Goal: Task Accomplishment & Management: Manage account settings

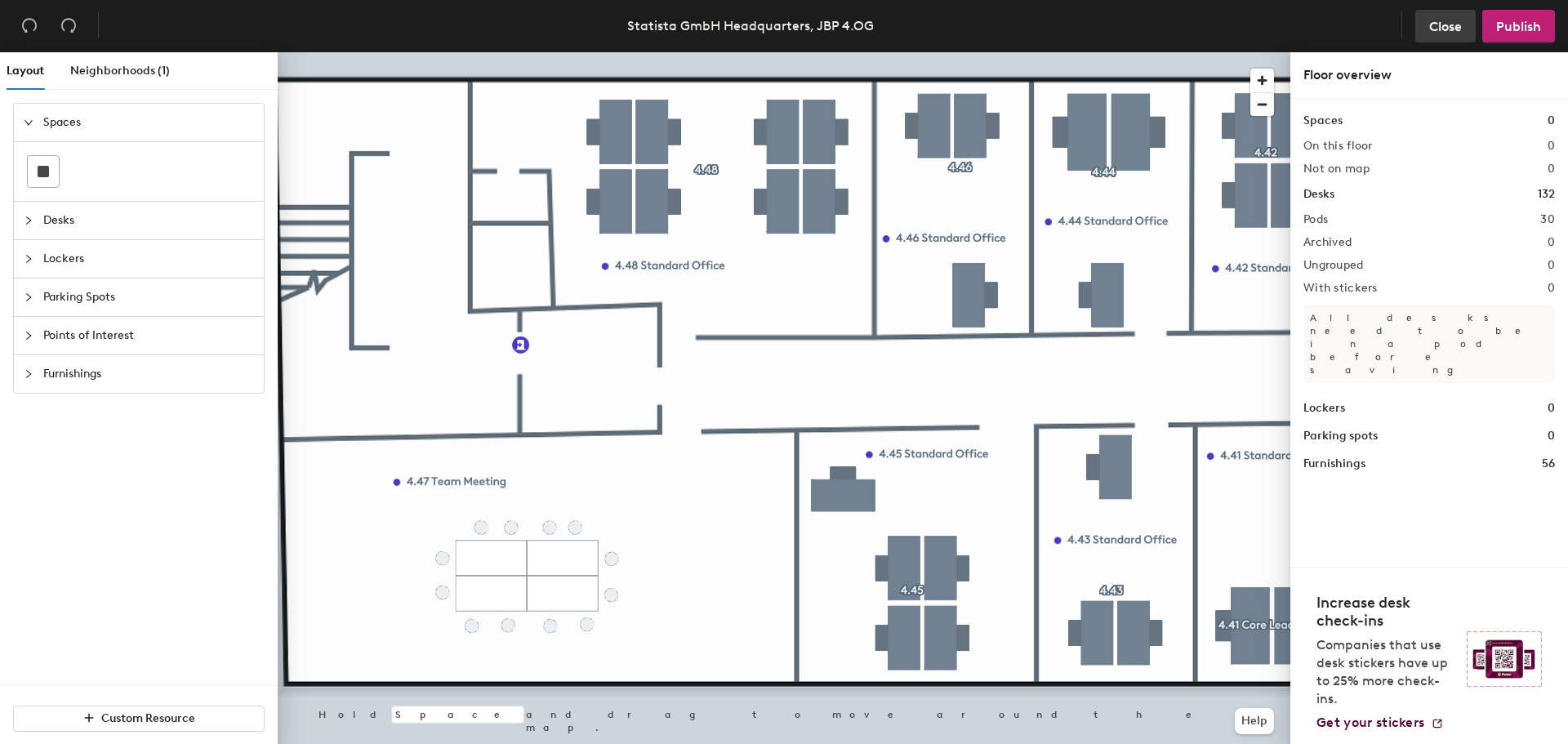
click at [1451, 29] on span "Close" at bounding box center [1445, 27] width 33 height 16
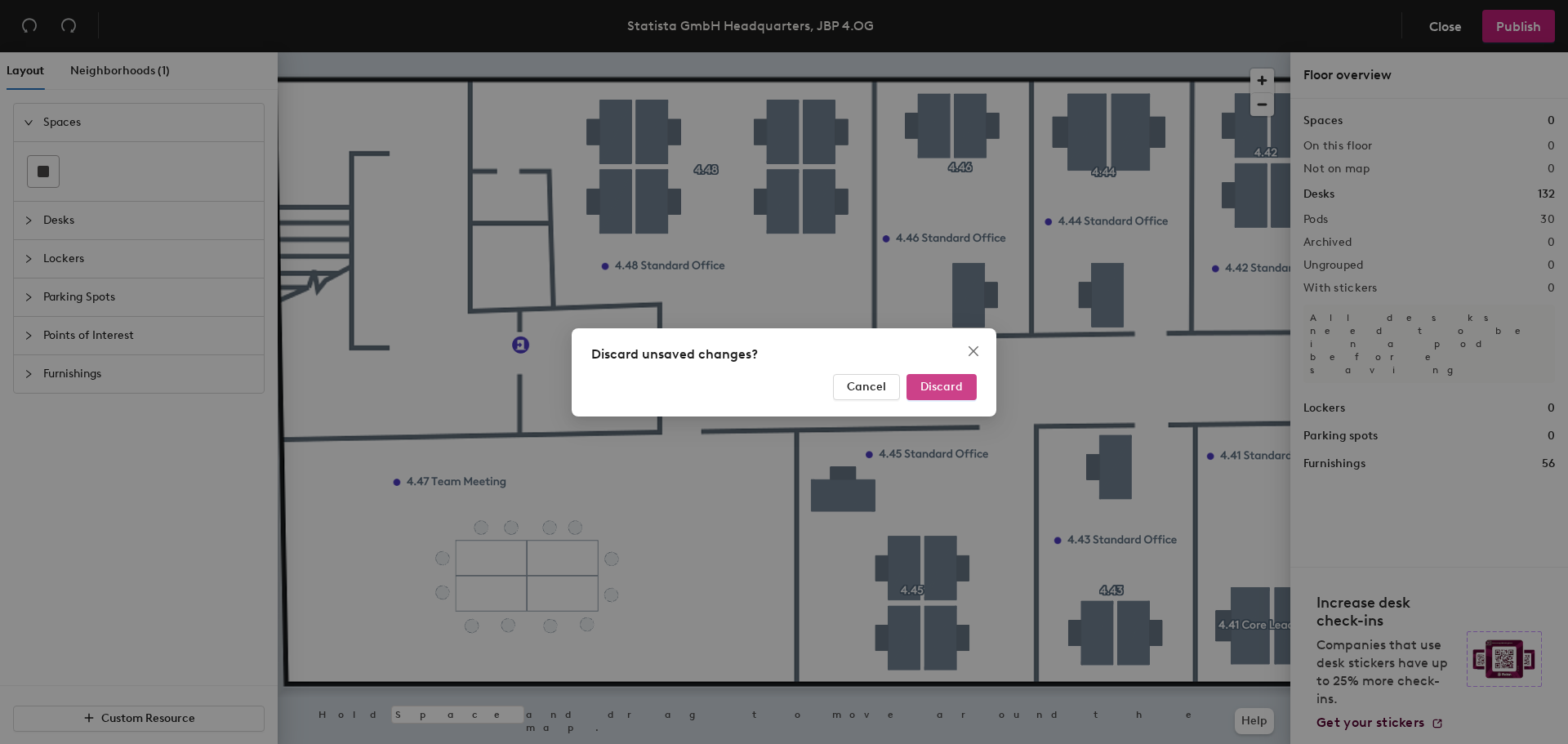
click at [910, 390] on button "Discard" at bounding box center [941, 387] width 70 height 26
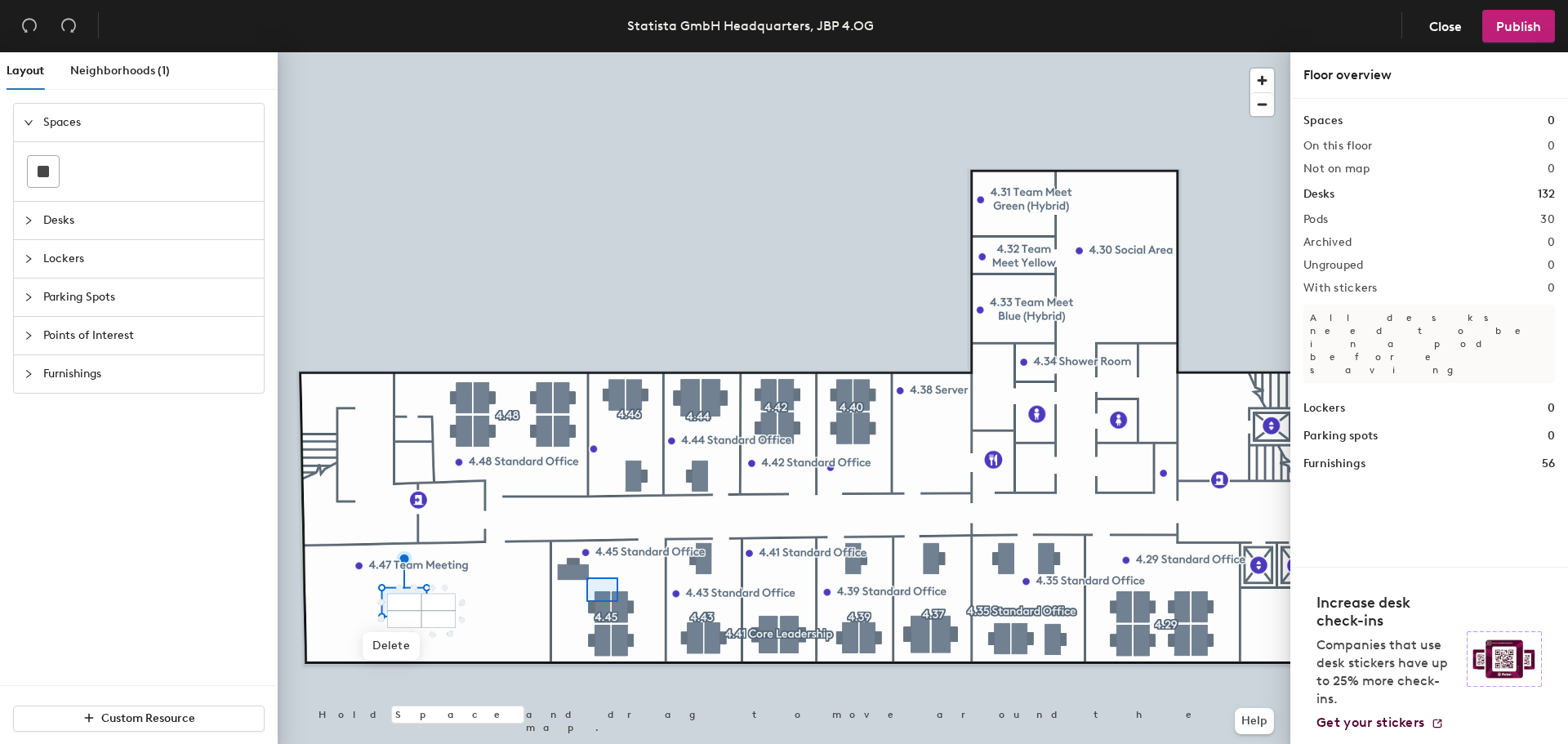
click at [624, 53] on div at bounding box center [784, 53] width 1013 height 0
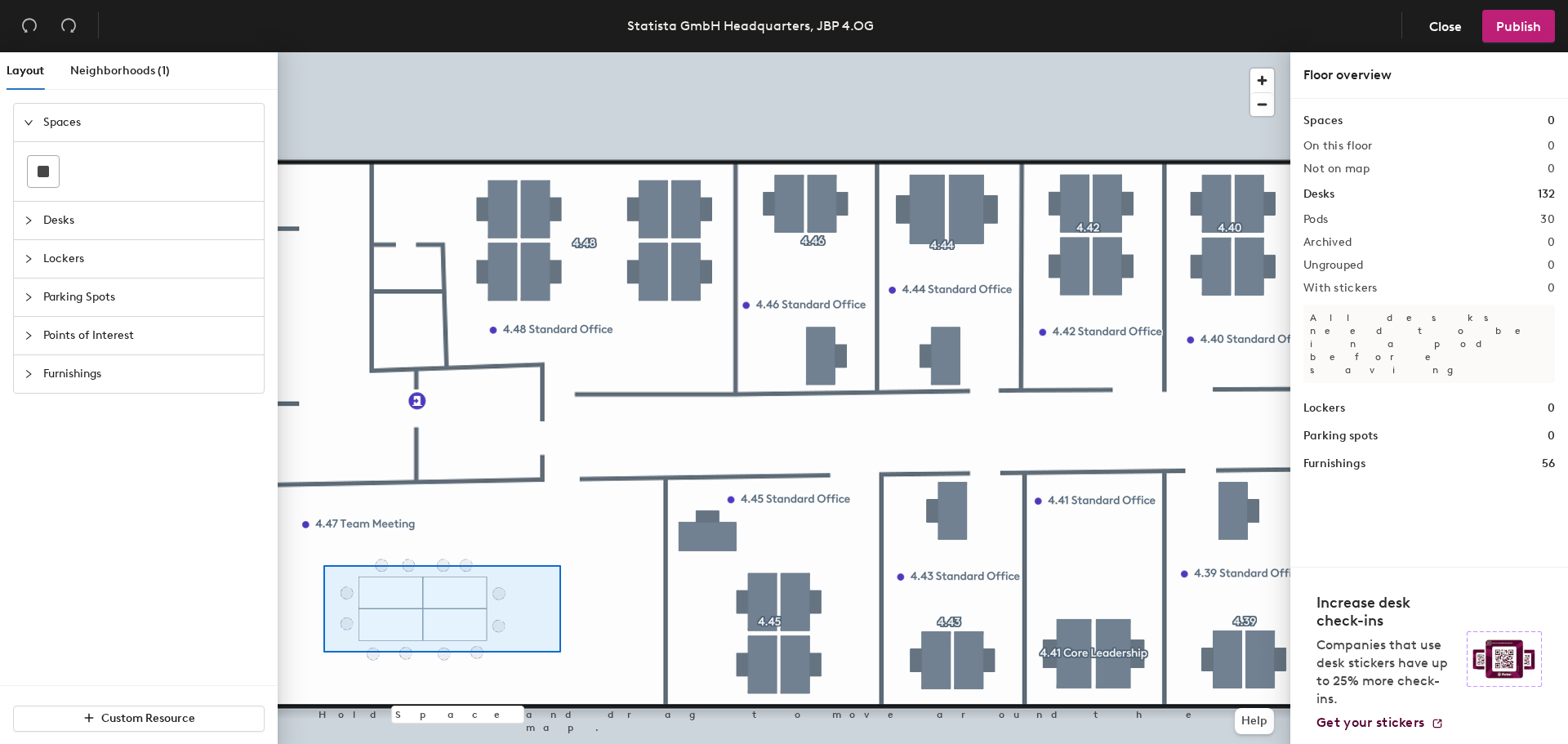
click at [330, 53] on div at bounding box center [784, 53] width 1013 height 0
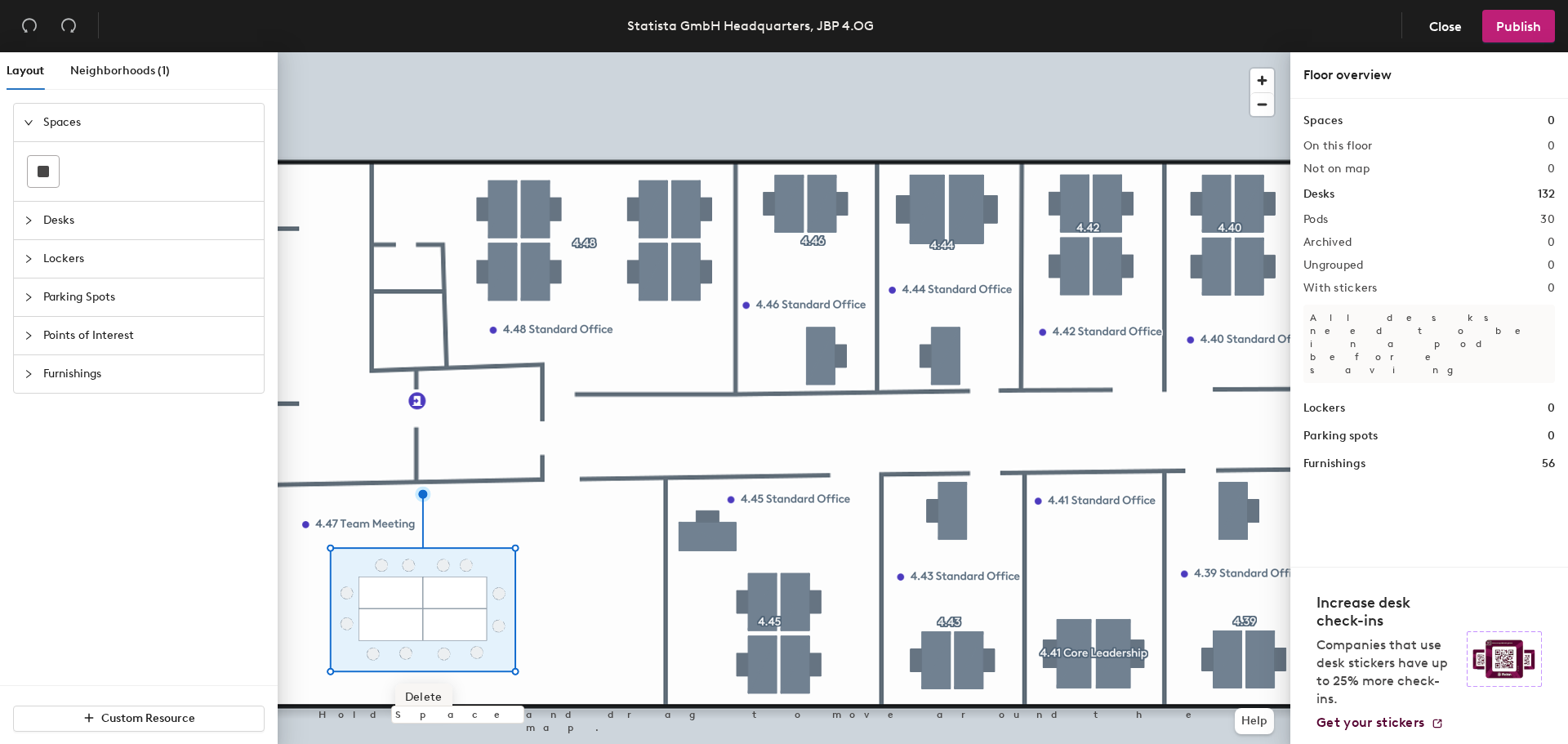
click at [413, 694] on span "Delete" at bounding box center [424, 697] width 58 height 28
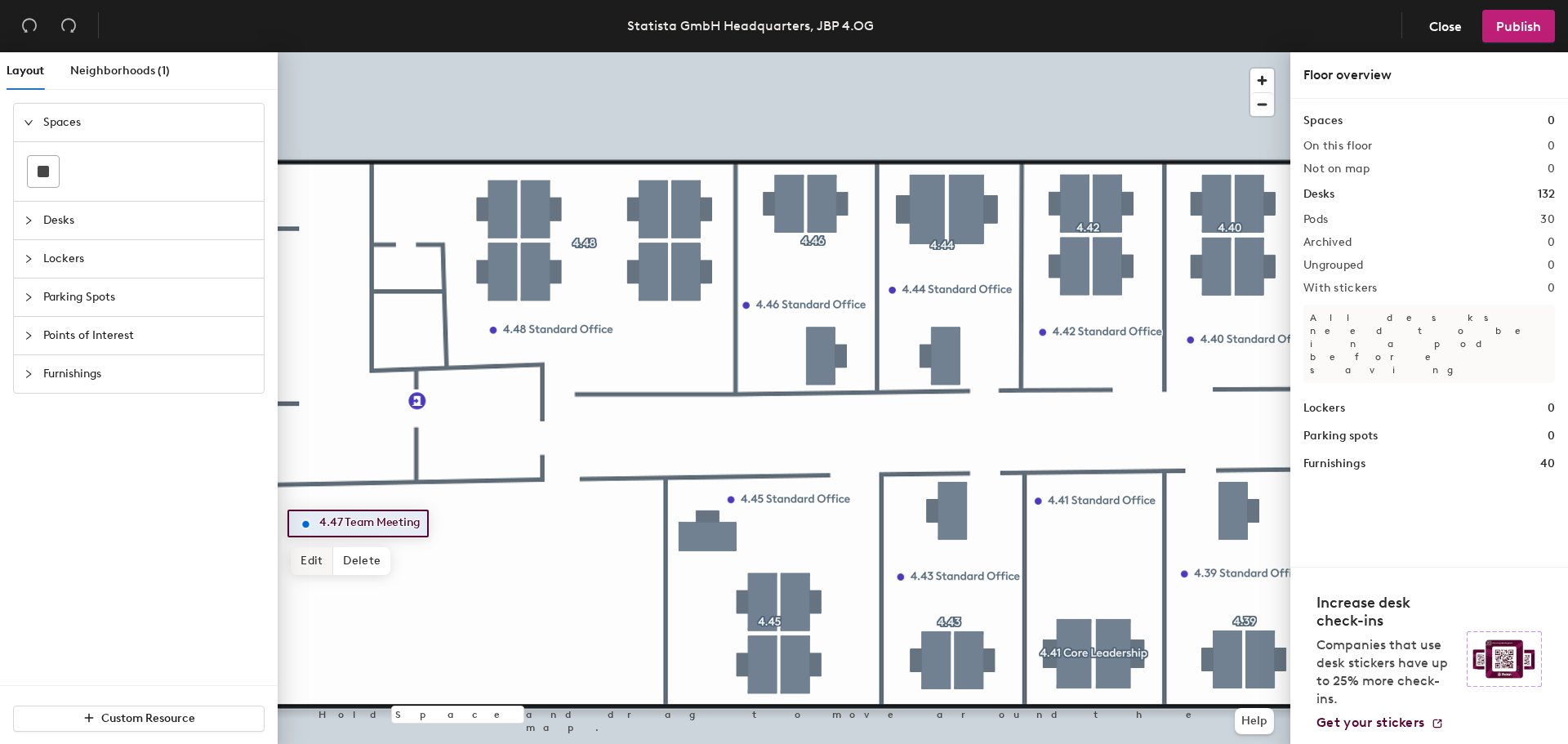
click at [322, 560] on span "Edit" at bounding box center [311, 561] width 43 height 28
type input "4.47 Office Management - Storage"
click at [398, 565] on span "Done" at bounding box center [399, 561] width 49 height 28
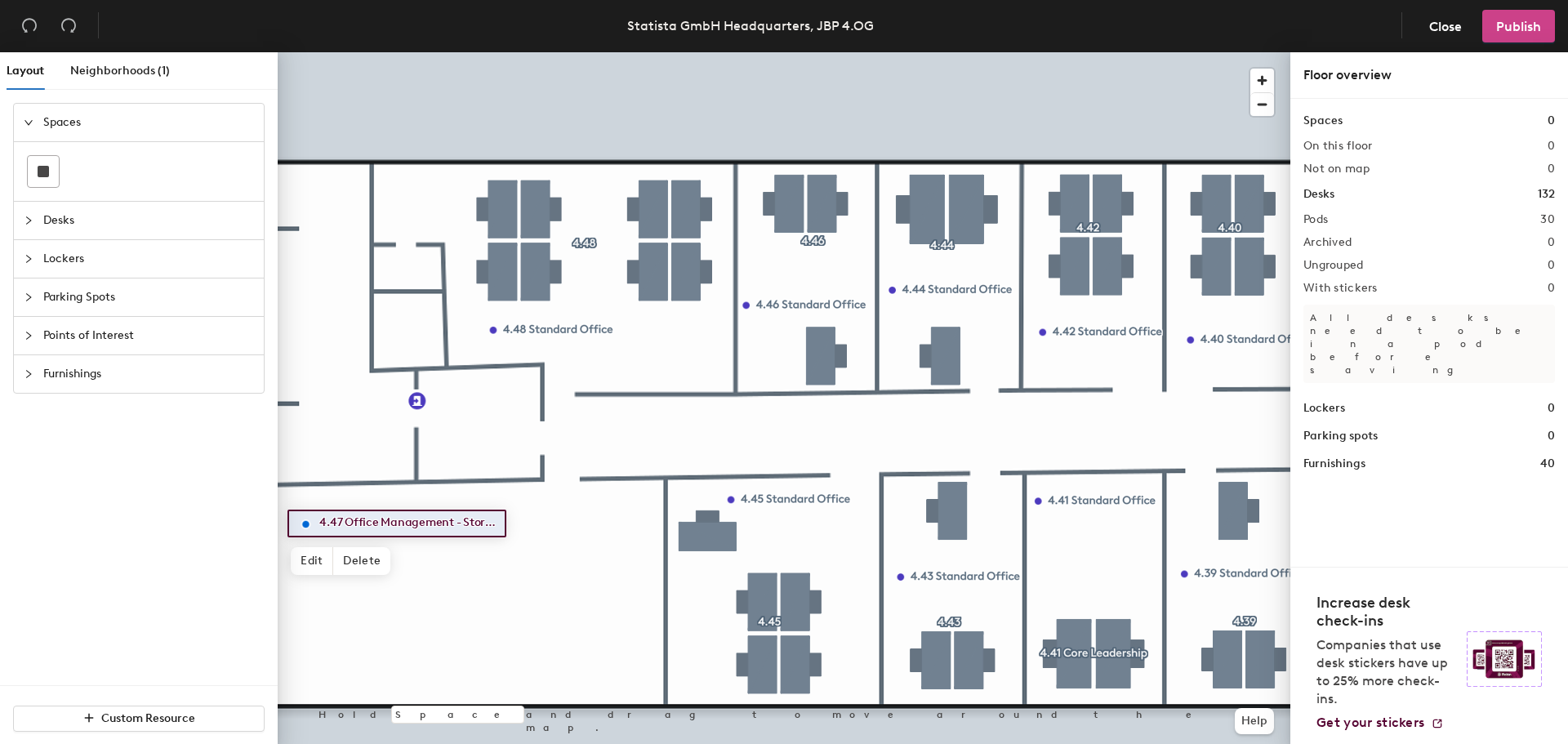
click at [1535, 16] on button "Publish" at bounding box center [1517, 26] width 72 height 33
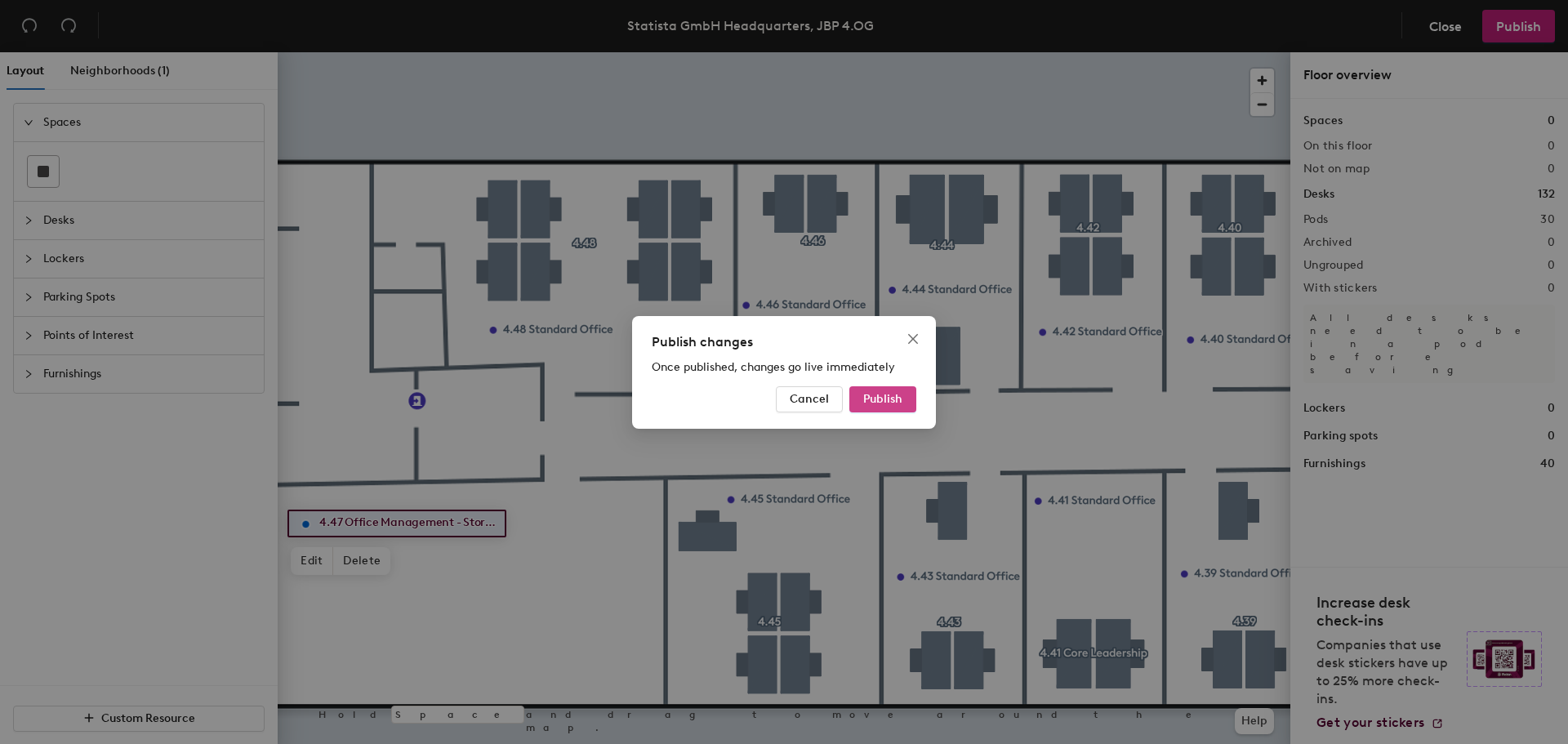
click at [894, 405] on span "Publish" at bounding box center [883, 399] width 40 height 14
